Goal: Navigation & Orientation: Find specific page/section

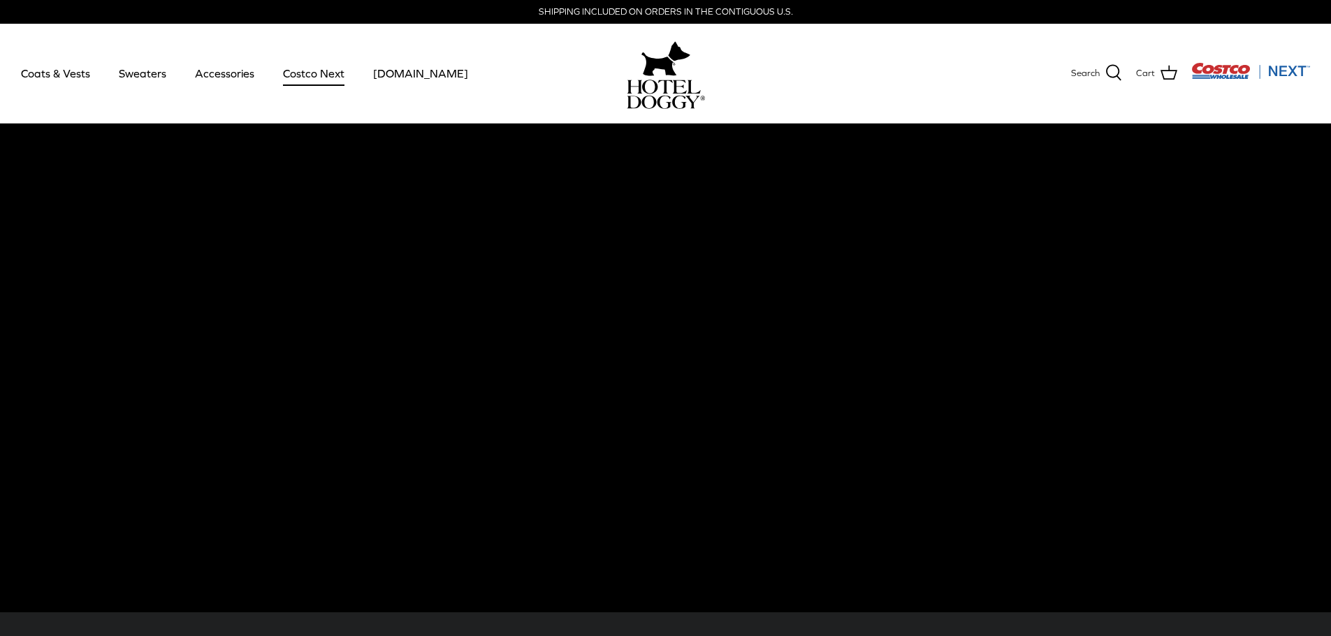
click at [321, 73] on link "Costco Next" at bounding box center [313, 74] width 87 height 48
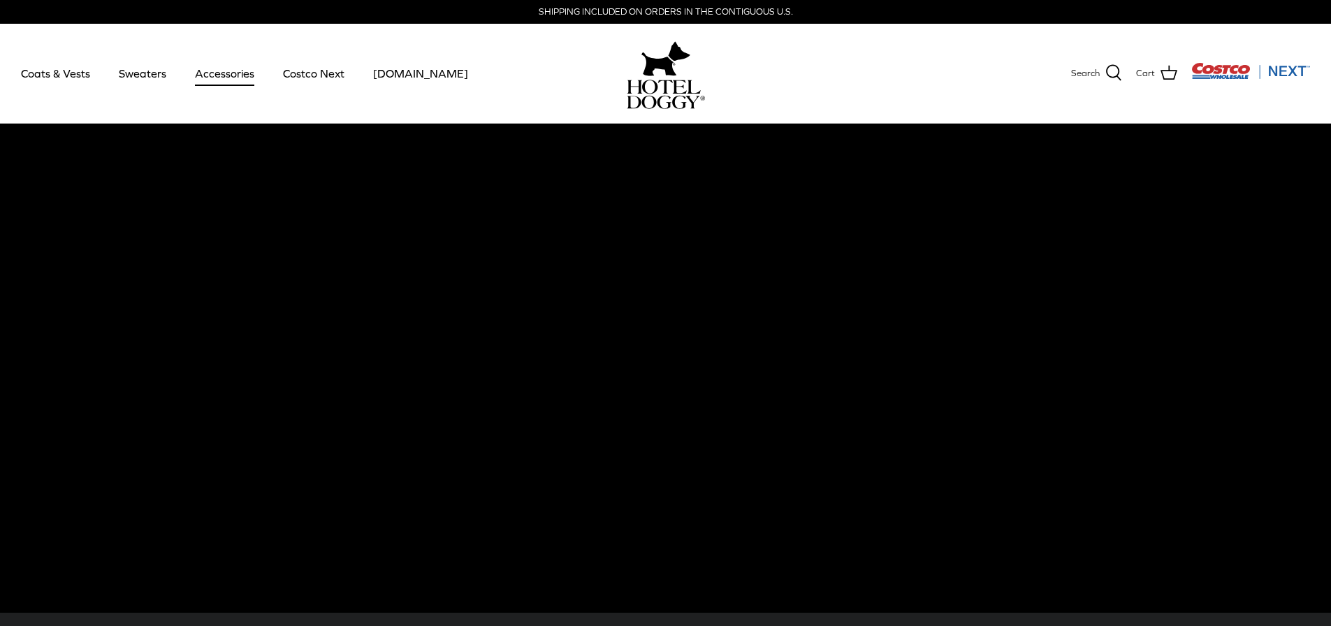
click at [224, 72] on link "Accessories" at bounding box center [224, 74] width 85 height 48
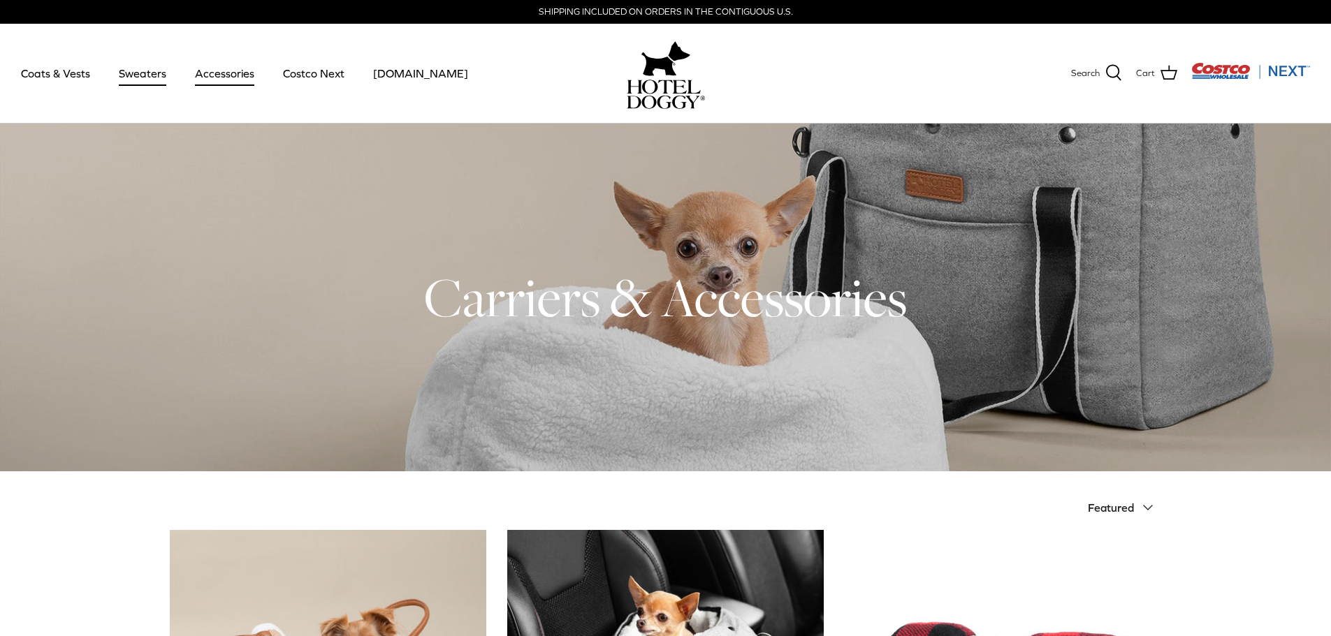
click at [148, 77] on link "Sweaters" at bounding box center [142, 74] width 73 height 48
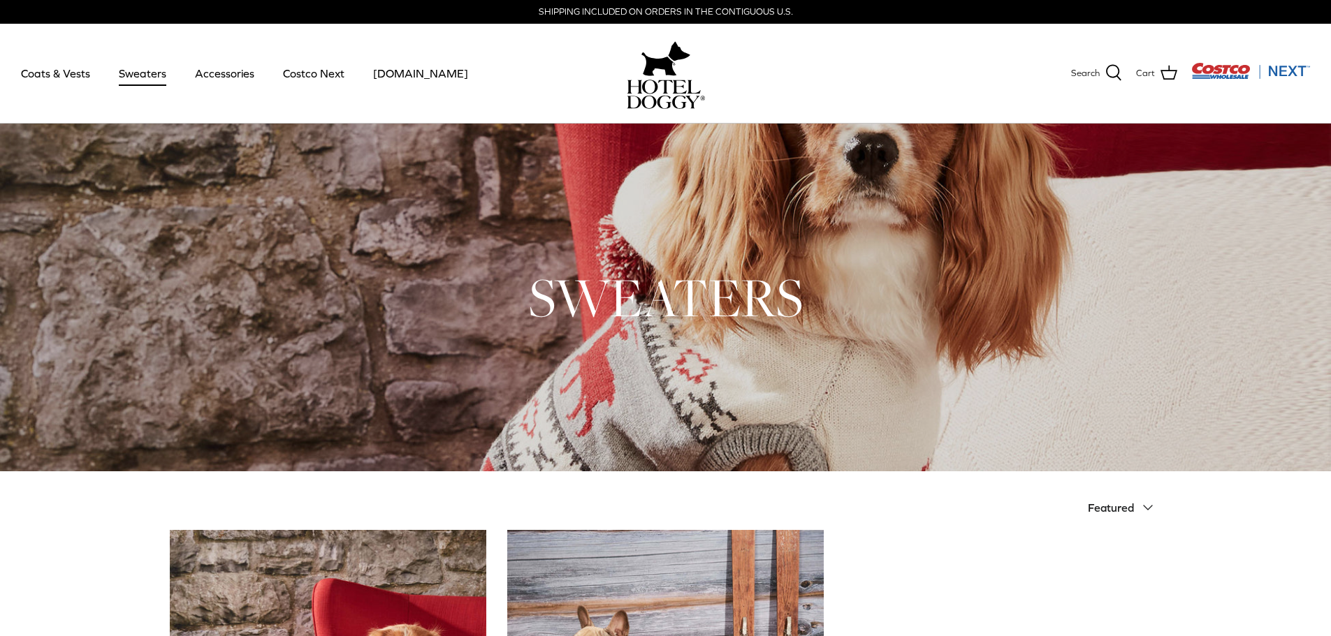
click at [1048, 301] on h1 "SWEATERS" at bounding box center [666, 297] width 992 height 68
click at [38, 73] on link "Coats & Vests" at bounding box center [55, 74] width 94 height 48
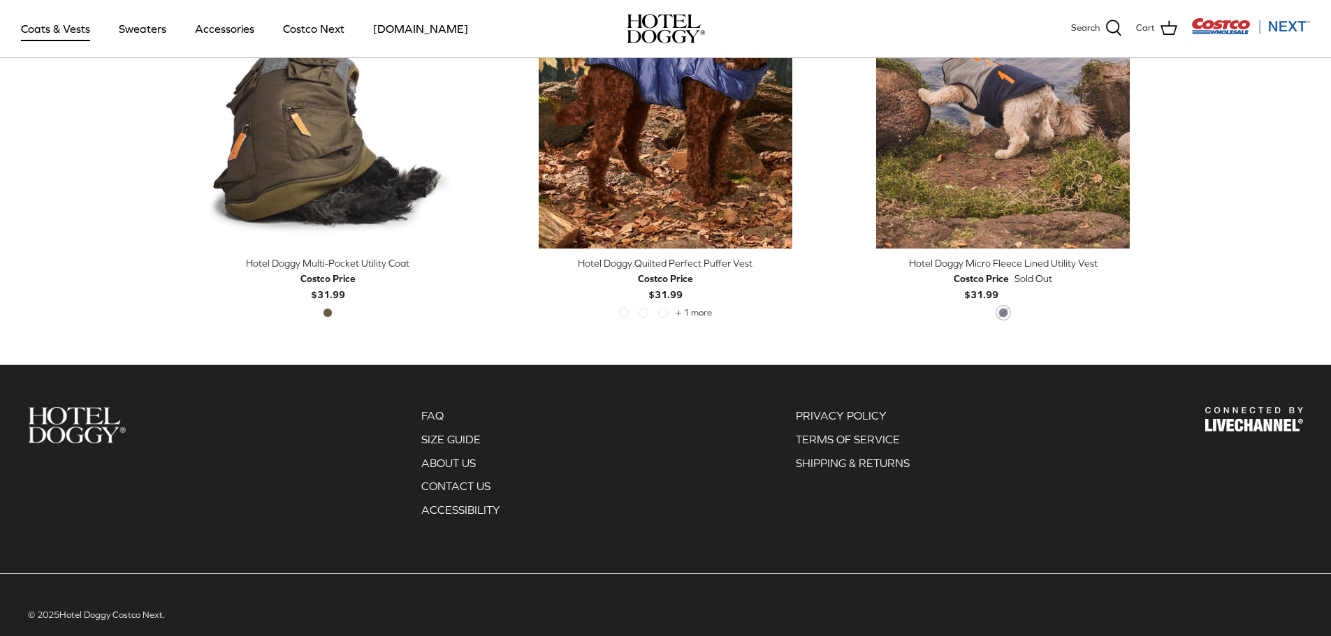
scroll to position [3075, 0]
